Goal: Task Accomplishment & Management: Manage account settings

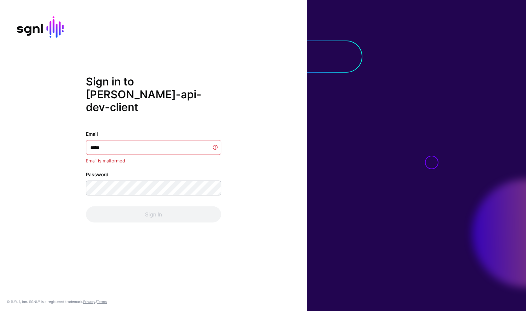
type input "******"
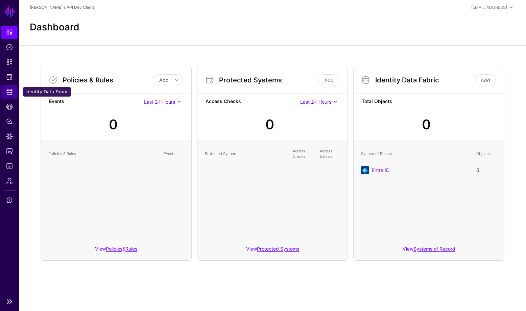
click at [8, 90] on span "Identity Data Fabric" at bounding box center [9, 92] width 7 height 7
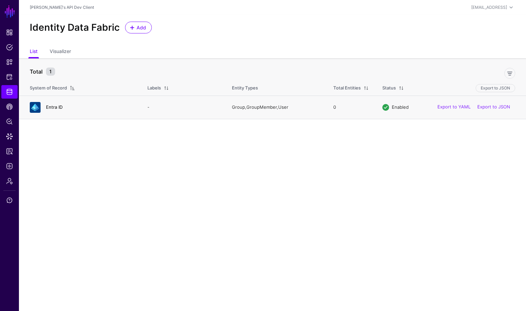
click at [52, 106] on link "Entra ID" at bounding box center [54, 107] width 17 height 5
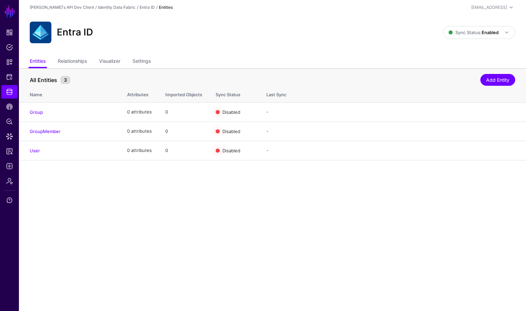
click at [33, 151] on link "User" at bounding box center [35, 150] width 10 height 5
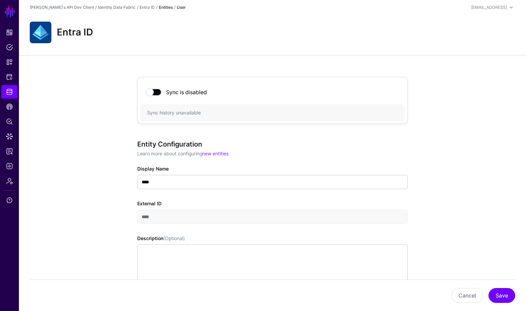
click at [154, 10] on div "Joe's API Dev Client / Identity Data Fabric / Entra ID / Entities / User sgnl-t…" at bounding box center [273, 7] width 486 height 8
click at [177, 9] on strong "User" at bounding box center [181, 7] width 9 height 5
click at [159, 8] on strong "Entities" at bounding box center [166, 7] width 14 height 5
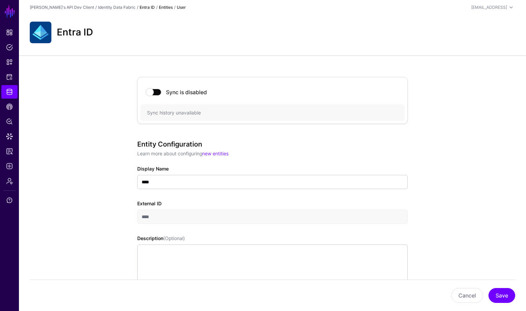
click at [140, 5] on link "Entra ID" at bounding box center [147, 7] width 15 height 5
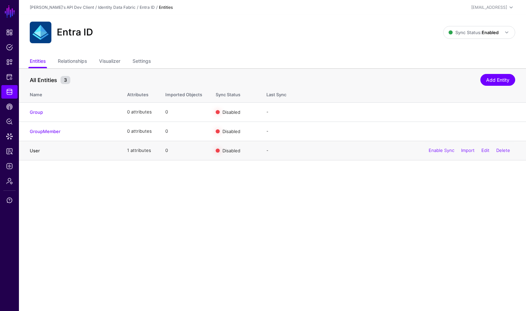
click at [38, 151] on link "User" at bounding box center [35, 150] width 10 height 5
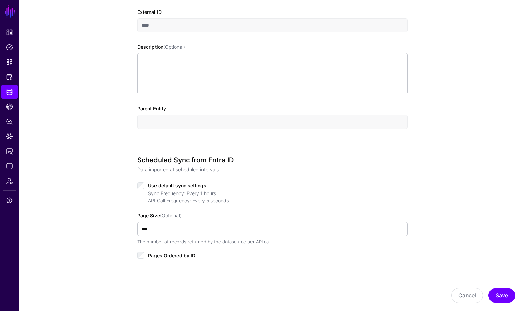
scroll to position [313, 0]
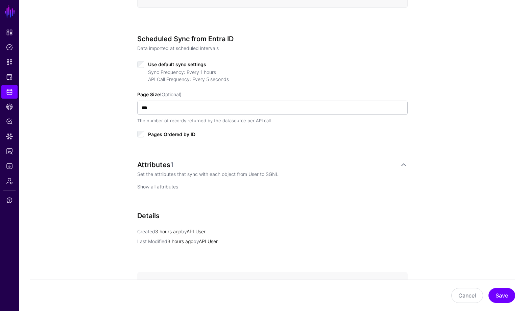
click at [165, 185] on link "Show all attributes" at bounding box center [157, 187] width 41 height 6
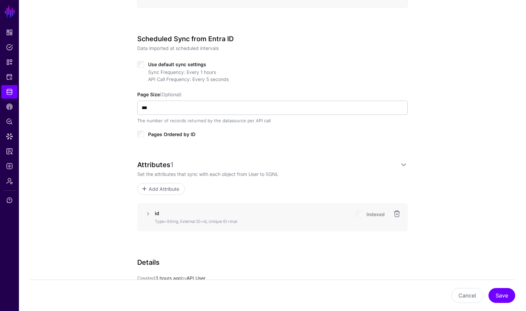
scroll to position [361, 0]
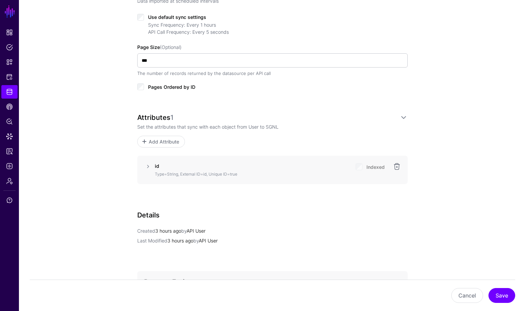
drag, startPoint x: 148, startPoint y: 167, endPoint x: 153, endPoint y: 175, distance: 9.4
click at [148, 166] on link at bounding box center [148, 167] width 8 height 8
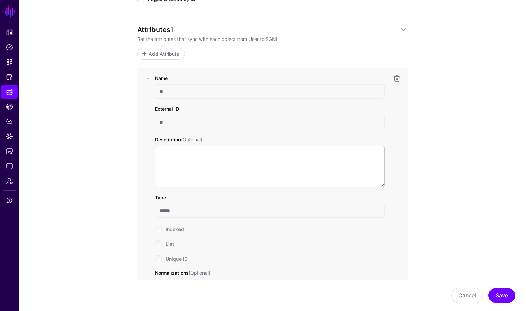
scroll to position [406, 0]
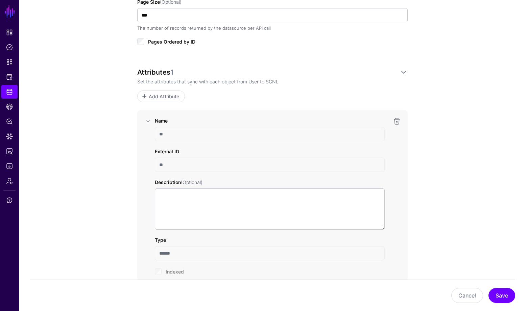
drag, startPoint x: 480, startPoint y: 189, endPoint x: 447, endPoint y: 176, distance: 35.5
click at [480, 189] on div "Sync is disabled Sync history unavailable Entity Configuration Learn more about…" at bounding box center [272, 97] width 507 height 894
click at [191, 69] on div "Attributes 1" at bounding box center [268, 72] width 262 height 8
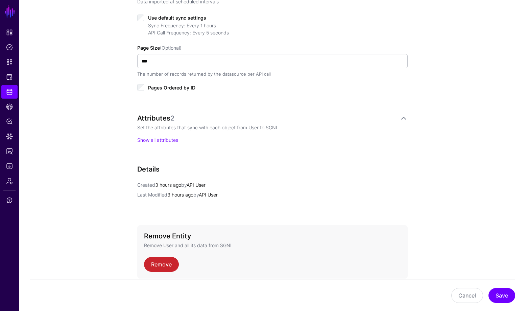
scroll to position [371, 0]
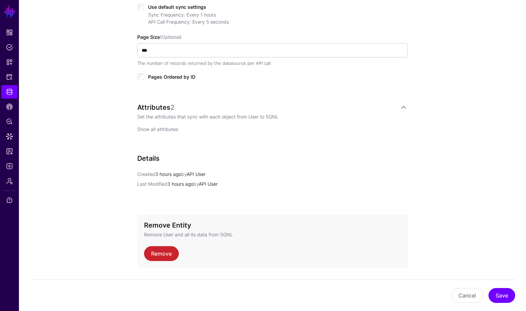
click at [161, 129] on link "Show all attributes" at bounding box center [157, 129] width 41 height 6
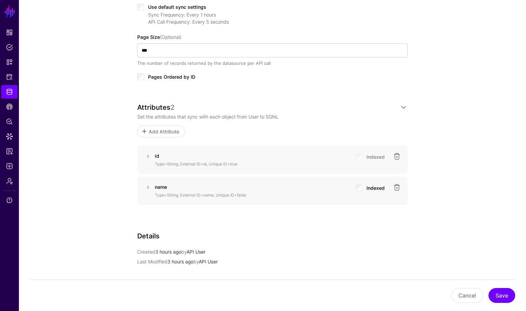
scroll to position [422, 0]
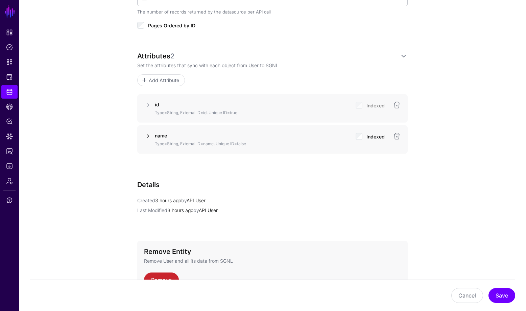
click at [144, 137] on link at bounding box center [148, 136] width 8 height 8
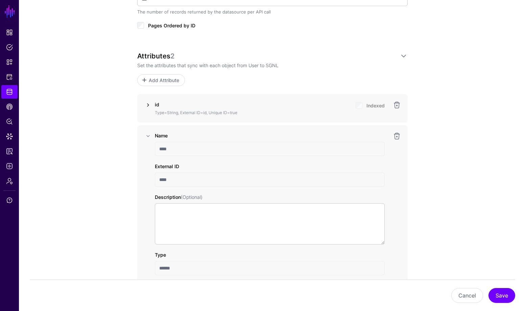
click at [147, 102] on link at bounding box center [148, 105] width 8 height 8
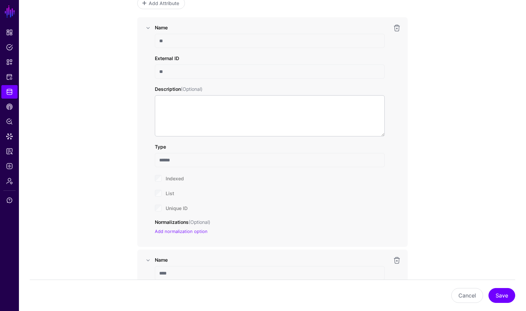
scroll to position [495, 0]
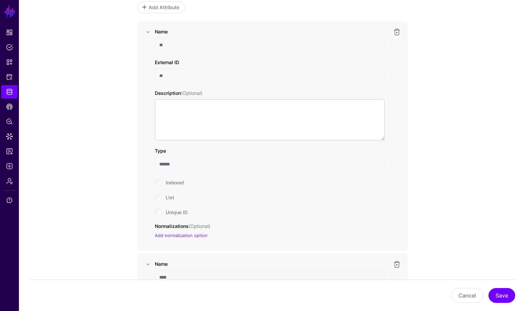
click at [166, 45] on input "**" at bounding box center [270, 45] width 230 height 14
click at [147, 30] on link at bounding box center [148, 32] width 8 height 8
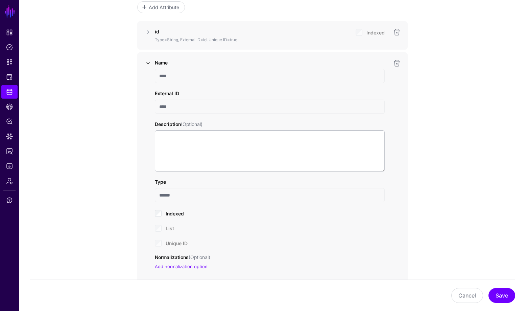
click at [148, 62] on link at bounding box center [148, 63] width 8 height 8
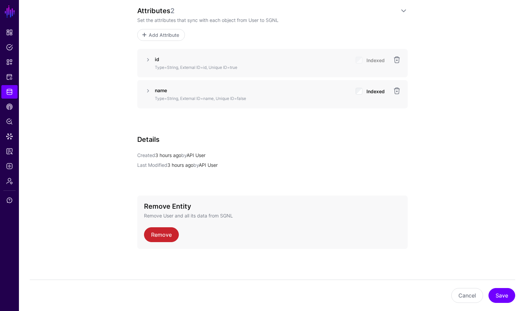
scroll to position [467, 0]
click at [233, 68] on p "Type=String, External ID=id, Unique ID=true" at bounding box center [252, 68] width 195 height 6
drag, startPoint x: 238, startPoint y: 68, endPoint x: 190, endPoint y: 69, distance: 48.0
click at [190, 69] on p "Type=String, External ID=id, Unique ID=true" at bounding box center [252, 68] width 195 height 6
click at [146, 58] on link at bounding box center [148, 60] width 8 height 8
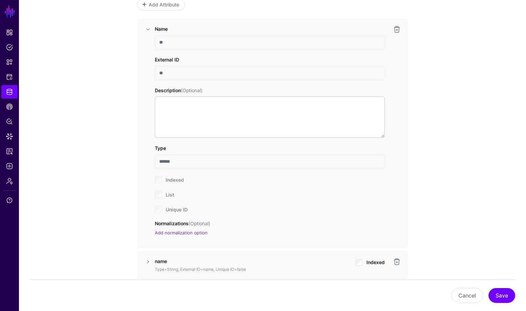
scroll to position [433, 0]
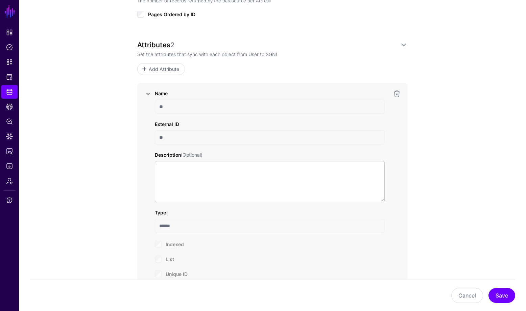
click at [151, 92] on link at bounding box center [148, 94] width 8 height 8
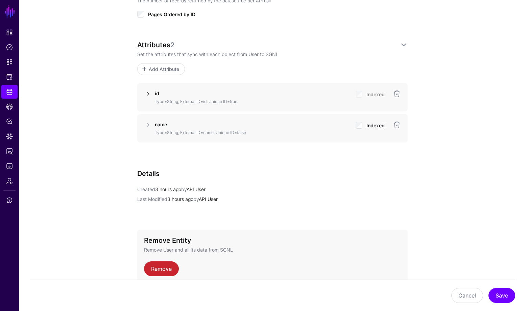
click at [149, 92] on link at bounding box center [148, 94] width 8 height 8
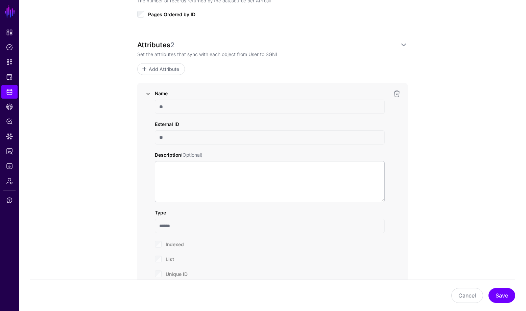
click at [149, 92] on link at bounding box center [148, 94] width 8 height 8
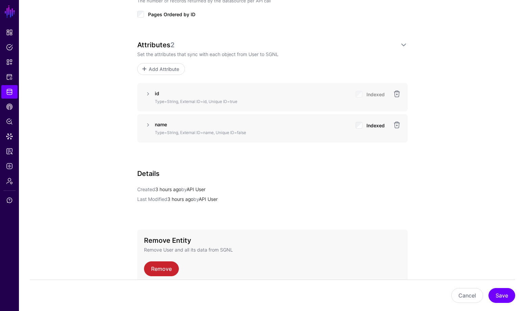
scroll to position [415, 0]
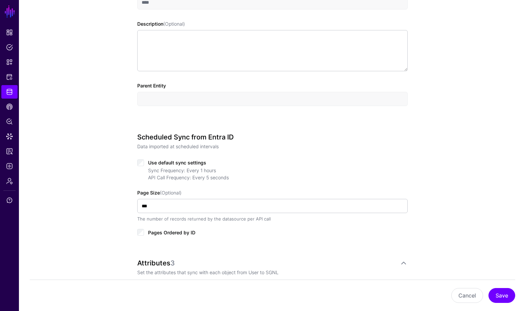
scroll to position [359, 0]
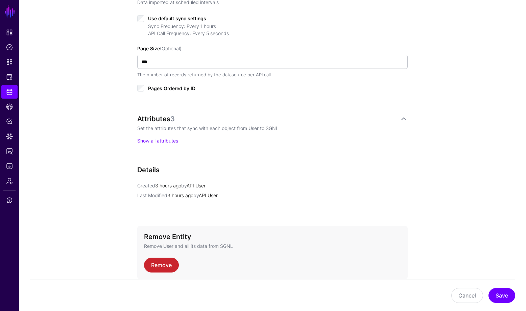
click at [154, 145] on div "Attributes 3 Set the attributes that sync with each object from User to SGNL Sh…" at bounding box center [272, 136] width 271 height 43
click at [153, 142] on link "Show all attributes" at bounding box center [157, 141] width 41 height 6
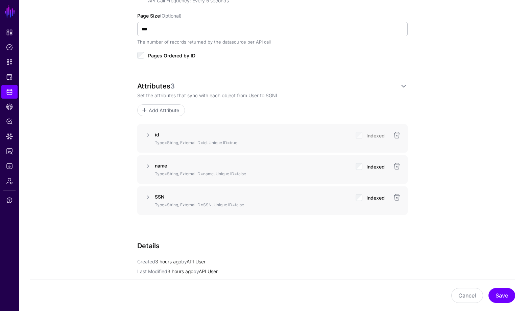
scroll to position [354, 0]
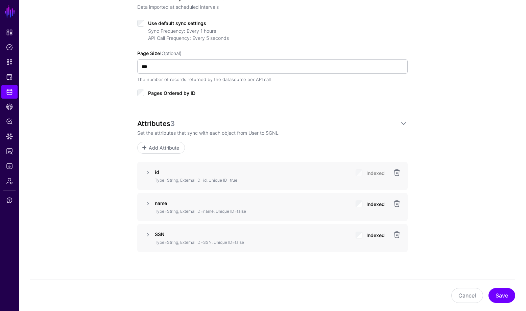
drag, startPoint x: 151, startPoint y: 232, endPoint x: 156, endPoint y: 229, distance: 5.5
click at [151, 232] on link at bounding box center [148, 235] width 8 height 8
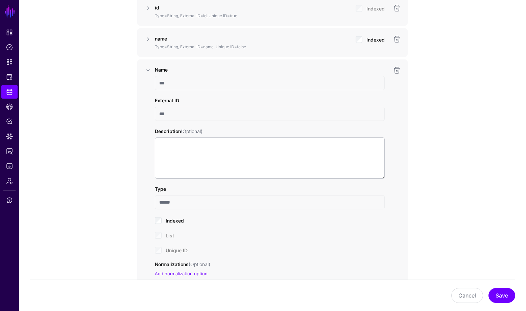
scroll to position [418, 0]
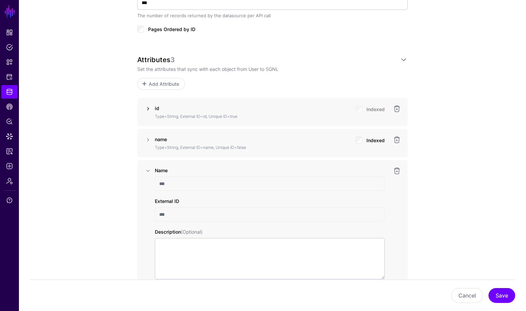
click at [148, 108] on link at bounding box center [148, 109] width 8 height 8
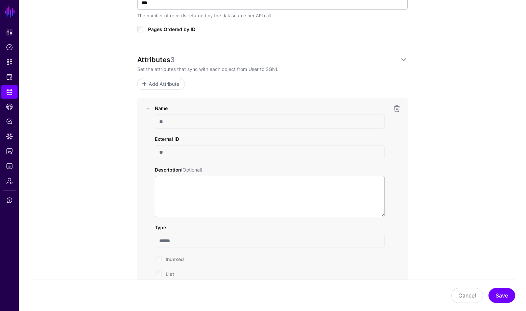
click at [178, 121] on input "**" at bounding box center [270, 122] width 230 height 14
click at [145, 105] on link at bounding box center [148, 109] width 8 height 8
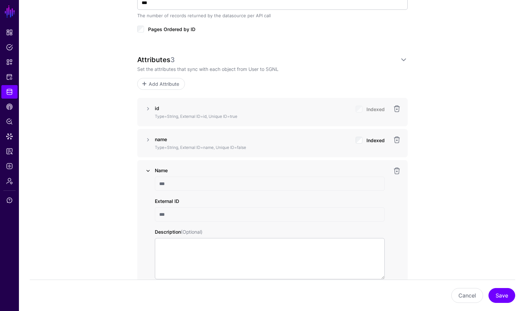
click at [146, 170] on link at bounding box center [148, 171] width 8 height 8
